Goal: Answer question/provide support: Share knowledge or assist other users

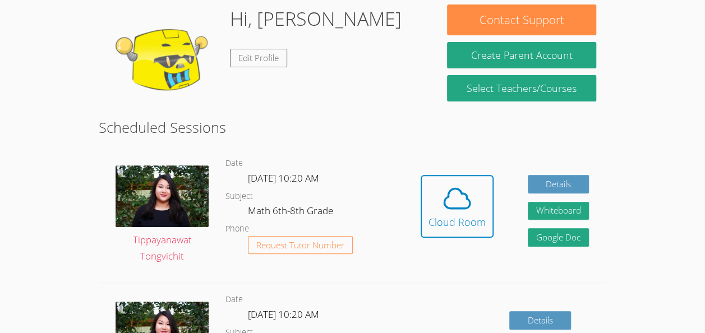
scroll to position [159, 0]
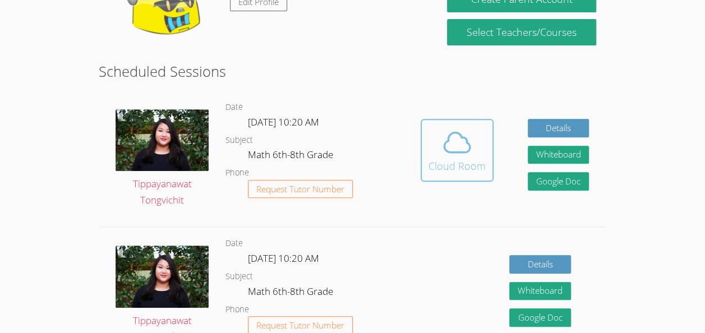
click at [462, 132] on icon at bounding box center [457, 142] width 31 height 31
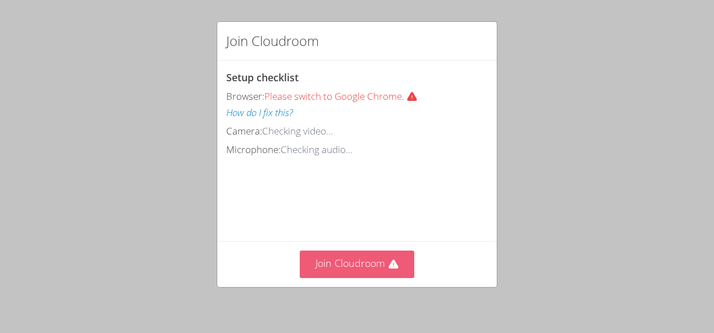
click at [372, 274] on button "Join Cloudroom" at bounding box center [357, 265] width 115 height 28
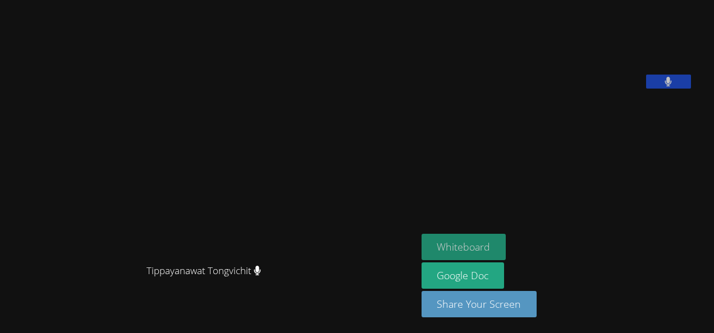
click at [503, 239] on button "Whiteboard" at bounding box center [464, 247] width 85 height 26
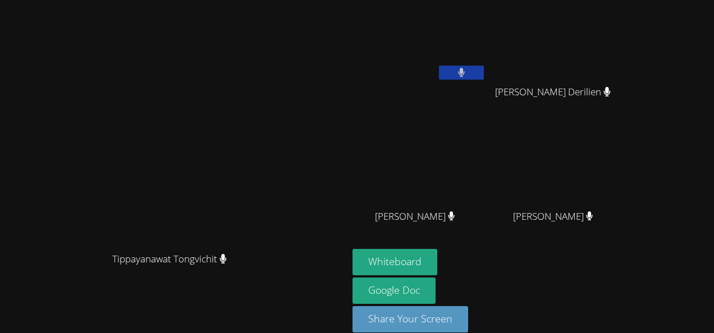
click at [624, 112] on div "Benza Derilien" at bounding box center [558, 102] width 134 height 45
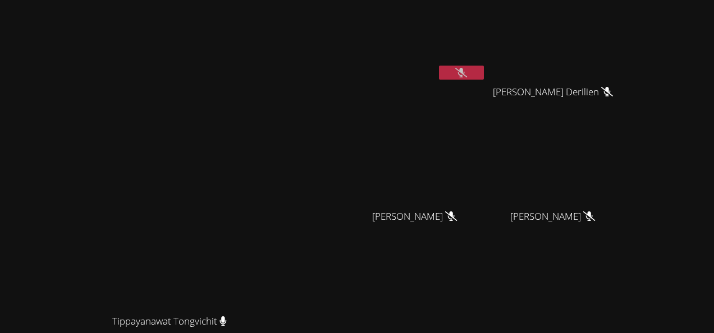
click at [484, 79] on button at bounding box center [461, 73] width 45 height 14
drag, startPoint x: 487, startPoint y: 61, endPoint x: 508, endPoint y: 40, distance: 29.4
click at [486, 61] on video at bounding box center [419, 41] width 134 height 75
click at [484, 68] on button at bounding box center [461, 73] width 45 height 14
click at [486, 61] on video at bounding box center [419, 41] width 134 height 75
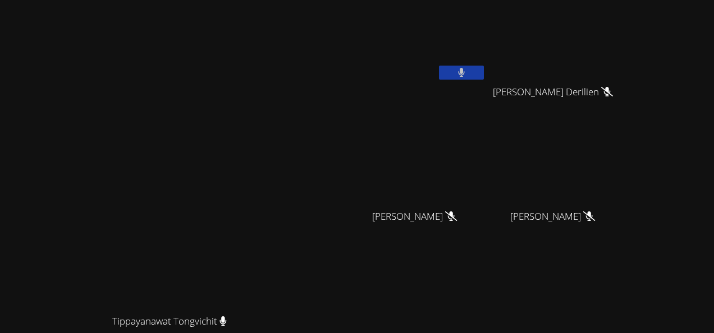
click at [484, 75] on button at bounding box center [461, 73] width 45 height 14
click at [467, 75] on icon at bounding box center [461, 73] width 12 height 10
click at [486, 59] on video at bounding box center [419, 41] width 134 height 75
click at [465, 73] on icon at bounding box center [461, 73] width 7 height 10
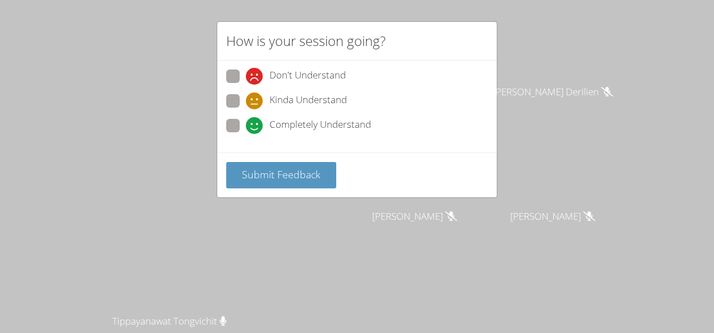
click at [246, 134] on span at bounding box center [246, 134] width 0 height 0
click at [246, 129] on input "Completely Understand" at bounding box center [251, 124] width 10 height 10
radio input "true"
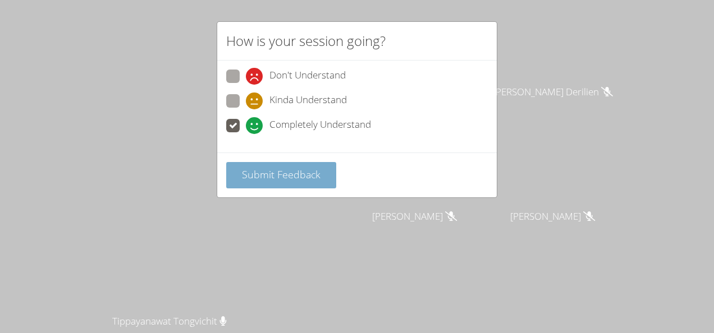
click at [259, 174] on span "Submit Feedback" at bounding box center [281, 174] width 79 height 13
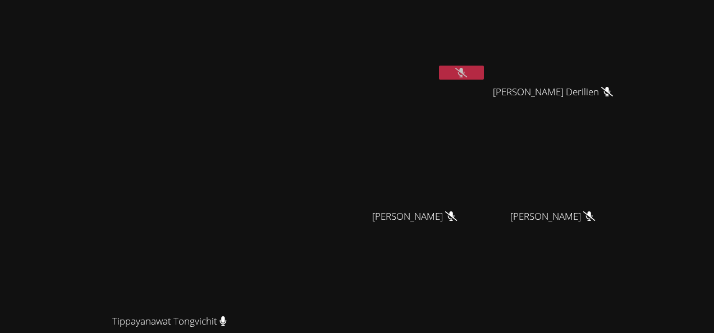
click at [484, 77] on button at bounding box center [461, 73] width 45 height 14
click at [484, 78] on button at bounding box center [461, 73] width 45 height 14
click at [484, 66] on button at bounding box center [461, 73] width 45 height 14
click at [465, 71] on icon at bounding box center [461, 73] width 7 height 10
click at [484, 76] on button at bounding box center [461, 73] width 45 height 14
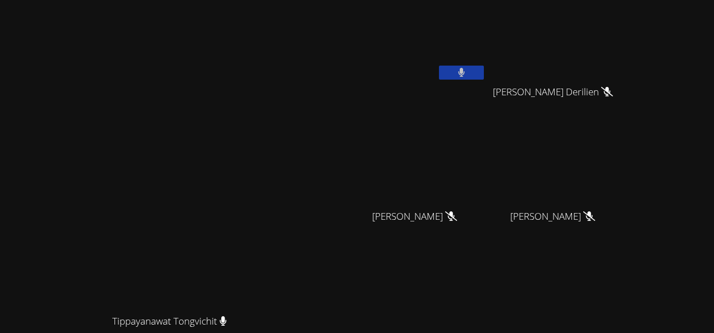
click at [484, 72] on button at bounding box center [461, 73] width 45 height 14
click at [484, 71] on button at bounding box center [461, 73] width 45 height 14
click at [484, 73] on button at bounding box center [461, 73] width 45 height 14
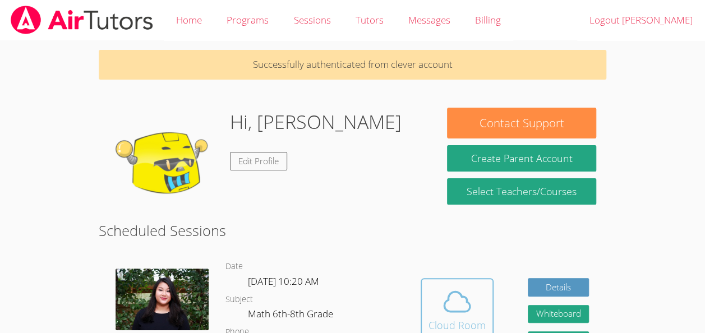
click at [451, 320] on div "Cloud Room" at bounding box center [457, 326] width 57 height 16
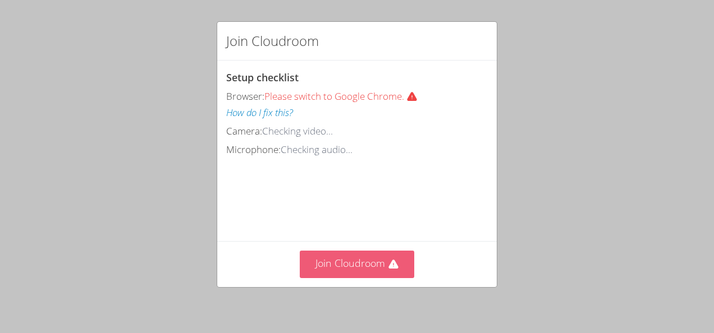
click at [347, 260] on button "Join Cloudroom" at bounding box center [357, 265] width 115 height 28
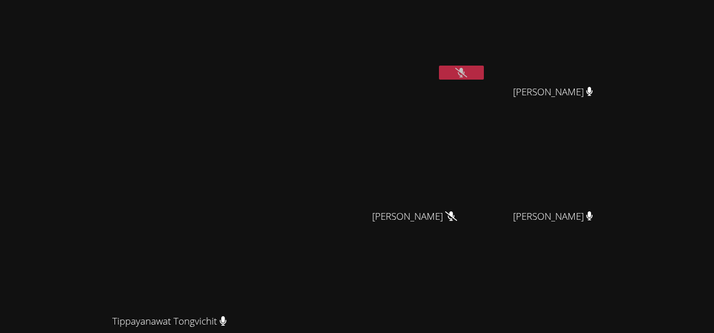
click at [484, 67] on button at bounding box center [461, 73] width 45 height 14
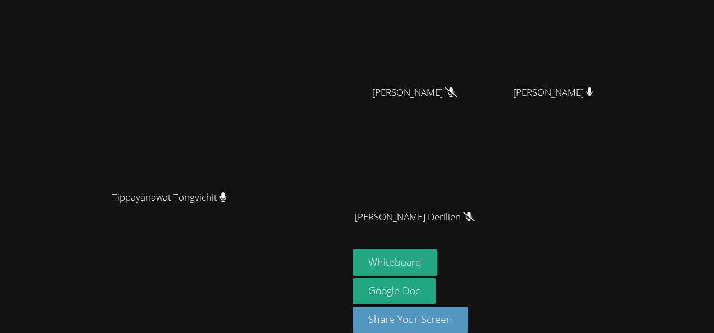
scroll to position [138, 0]
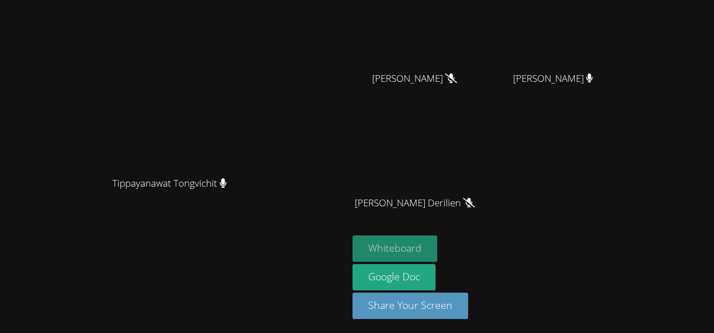
click at [437, 250] on button "Whiteboard" at bounding box center [394, 249] width 85 height 26
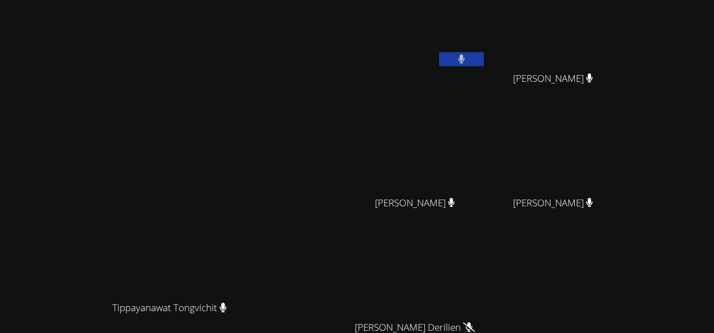
scroll to position [0, 0]
